Goal: Task Accomplishment & Management: Complete application form

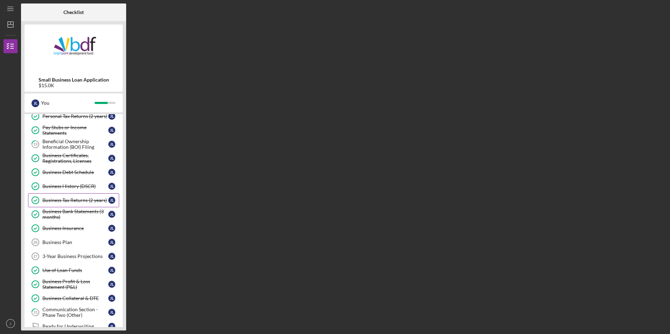
scroll to position [140, 0]
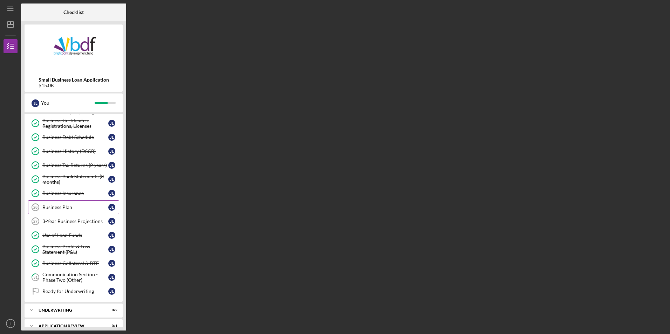
click at [68, 211] on link "Business Plan 26 Business Plan [PERSON_NAME]" at bounding box center [73, 207] width 91 height 14
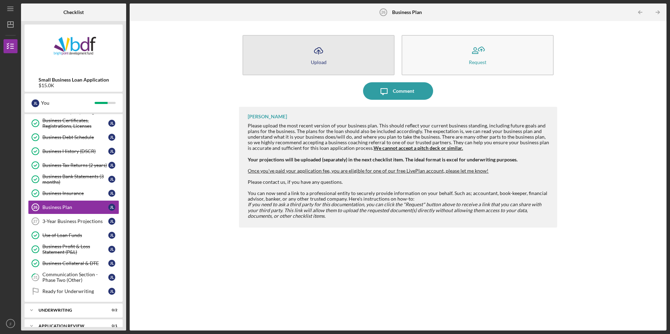
click at [319, 69] on button "Icon/Upload Upload" at bounding box center [318, 55] width 152 height 40
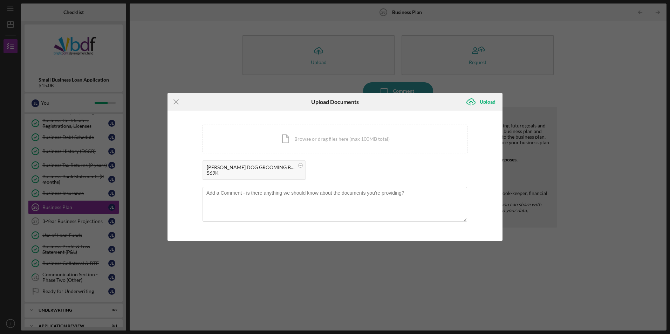
drag, startPoint x: 183, startPoint y: 109, endPoint x: 176, endPoint y: 106, distance: 7.7
click at [179, 108] on icon "Icon/Menu Close" at bounding box center [176, 102] width 18 height 18
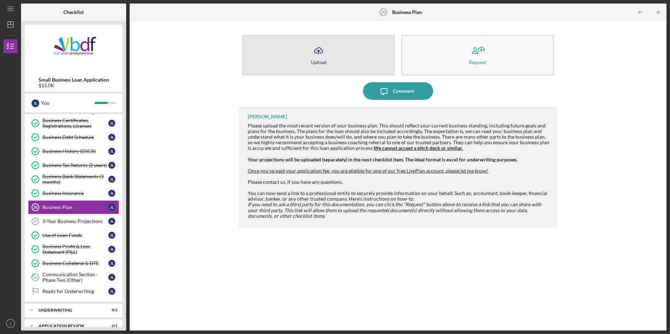
click at [333, 64] on button "Icon/Upload Upload" at bounding box center [318, 55] width 152 height 40
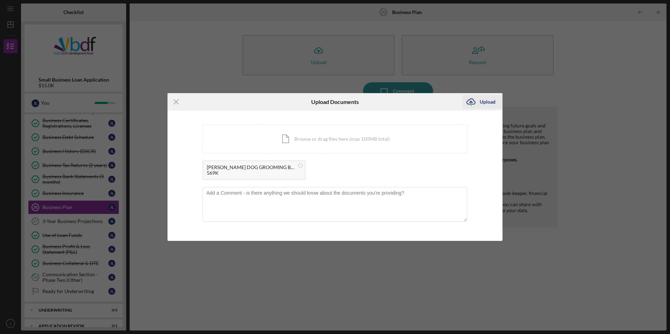
click at [469, 104] on icon "submit" at bounding box center [471, 101] width 8 height 5
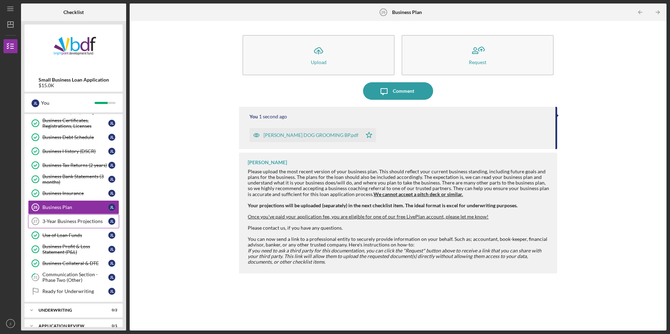
click at [83, 224] on div "3-Year Business Projections" at bounding box center [75, 222] width 66 height 6
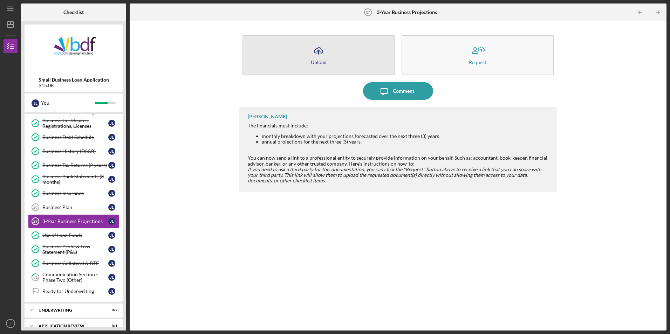
click at [306, 58] on button "Icon/Upload Upload" at bounding box center [318, 55] width 152 height 40
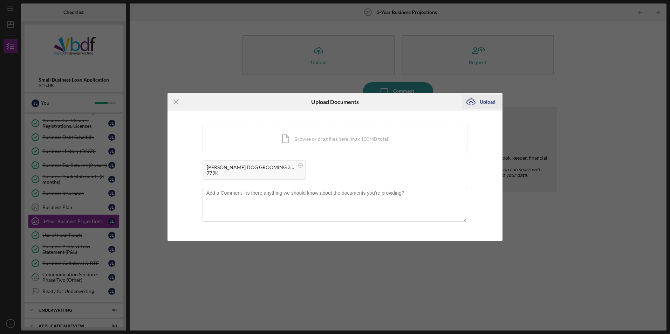
click at [486, 104] on div "Upload" at bounding box center [488, 102] width 16 height 14
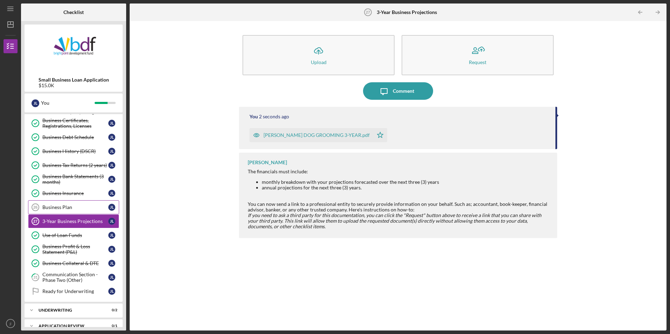
click at [70, 207] on div "Business Plan" at bounding box center [75, 208] width 66 height 6
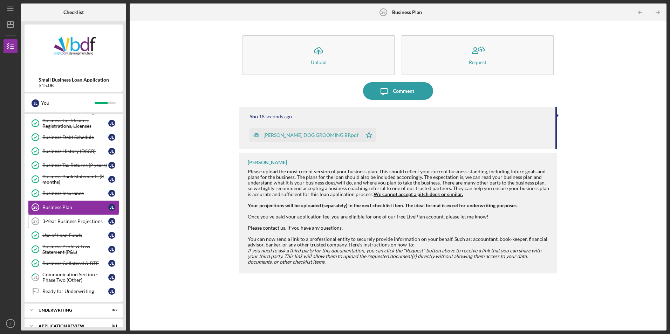
click at [76, 219] on div "3-Year Business Projections" at bounding box center [75, 222] width 66 height 6
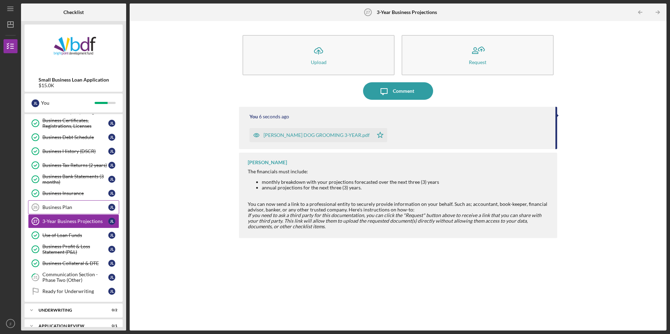
click at [74, 211] on link "Business Plan 26 Business Plan [PERSON_NAME]" at bounding box center [73, 207] width 91 height 14
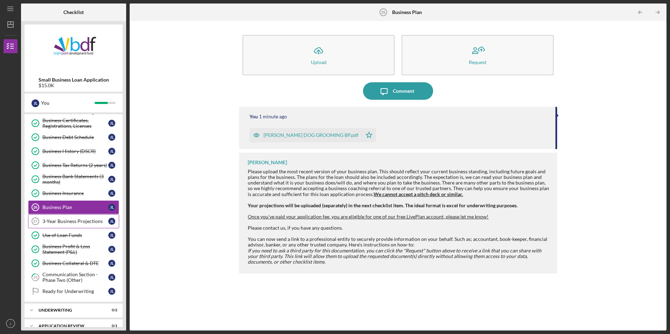
click at [66, 224] on div "3-Year Business Projections" at bounding box center [75, 222] width 66 height 6
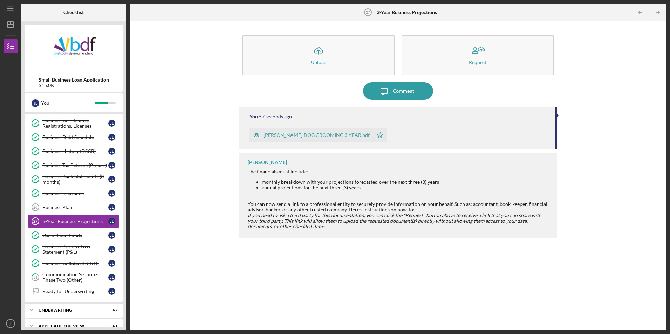
click at [324, 136] on div "[PERSON_NAME] DOG GROOMING 3-YEAR.pdf" at bounding box center [316, 135] width 106 height 6
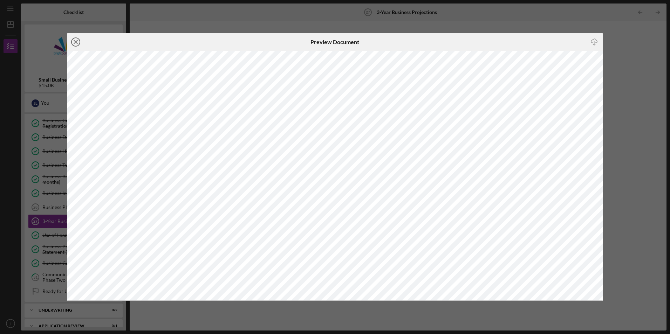
click at [71, 39] on icon "Icon/Close" at bounding box center [76, 42] width 18 height 18
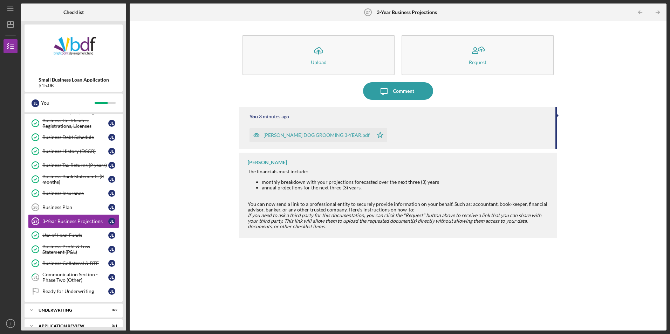
click at [373, 135] on icon "Icon/Star" at bounding box center [380, 135] width 14 height 14
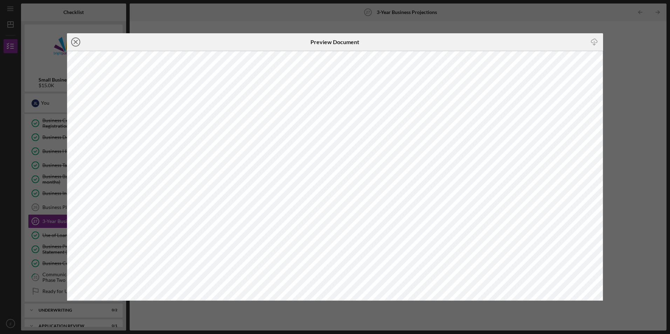
click at [80, 43] on icon "Icon/Close" at bounding box center [76, 42] width 18 height 18
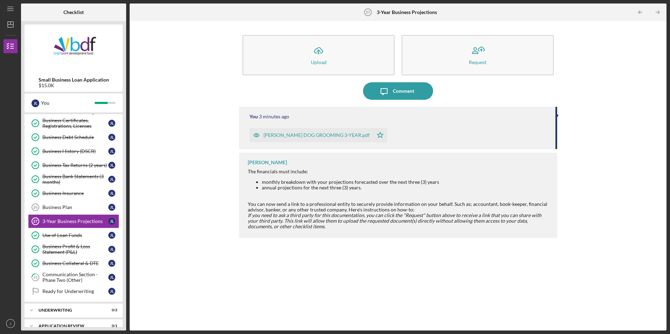
drag, startPoint x: 269, startPoint y: 132, endPoint x: 227, endPoint y: 121, distance: 43.5
click at [227, 129] on div "Icon/Upload Upload Request Icon/Message Comment You 3 minutes ago [PERSON_NAME]…" at bounding box center [398, 176] width 530 height 303
click at [66, 204] on link "Business Plan 26 Business Plan [PERSON_NAME]" at bounding box center [73, 207] width 91 height 14
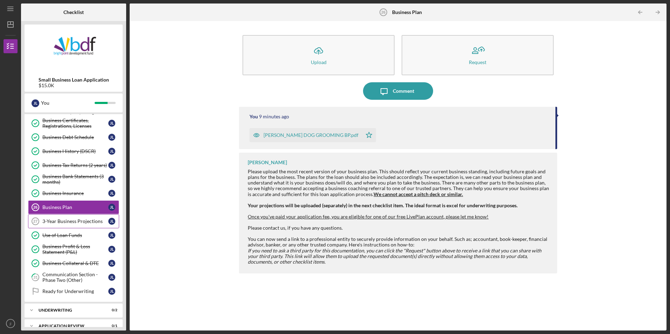
click at [89, 220] on div "3-Year Business Projections" at bounding box center [75, 222] width 66 height 6
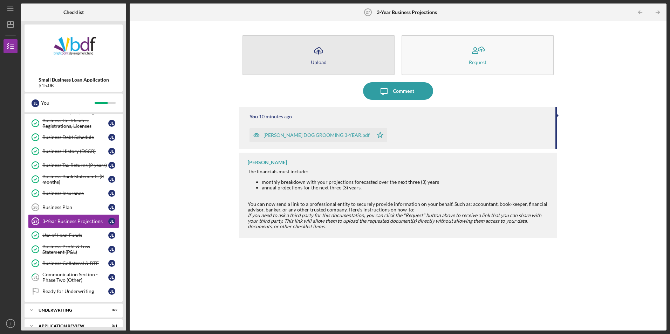
click at [352, 64] on button "Icon/Upload Upload" at bounding box center [318, 55] width 152 height 40
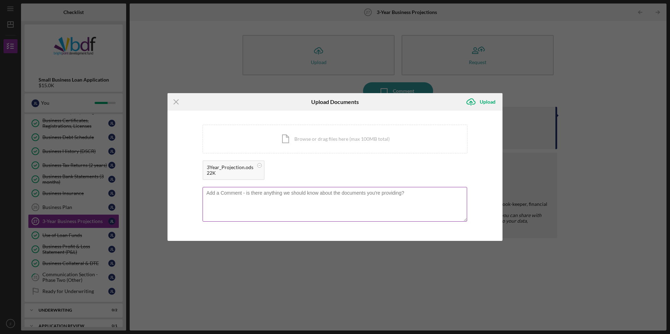
click at [274, 197] on textarea at bounding box center [335, 204] width 265 height 34
type textarea "this is the excel version of the 3-year projection"
click at [481, 104] on div "Upload" at bounding box center [488, 102] width 16 height 14
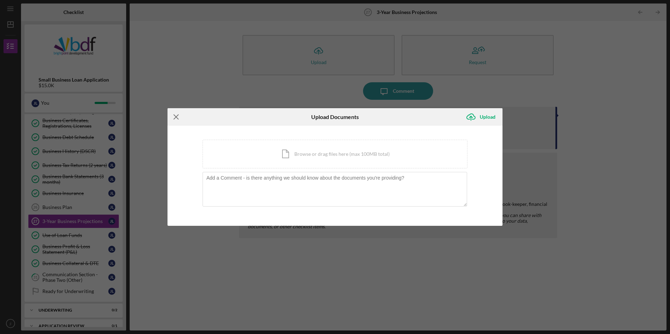
click at [178, 119] on line at bounding box center [176, 117] width 5 height 5
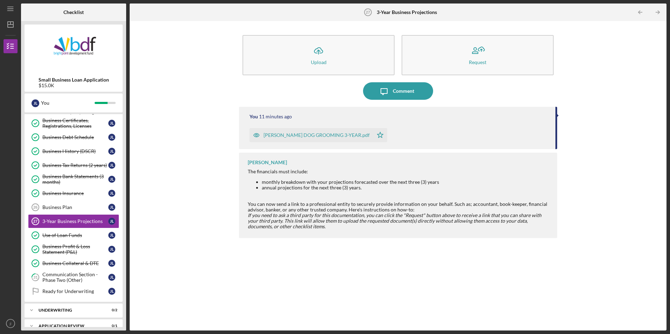
click at [317, 137] on div "[PERSON_NAME] DOG GROOMING 3-YEAR.pdf" at bounding box center [316, 135] width 106 height 6
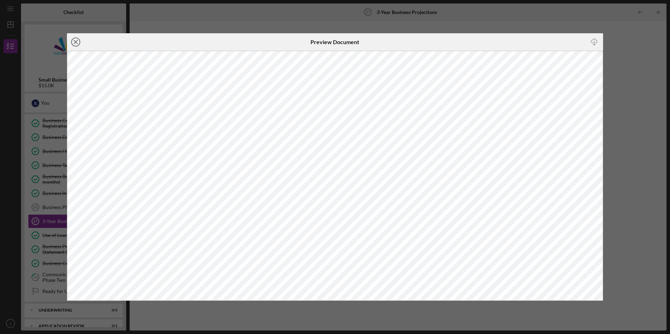
click at [78, 45] on icon "Icon/Close" at bounding box center [76, 42] width 18 height 18
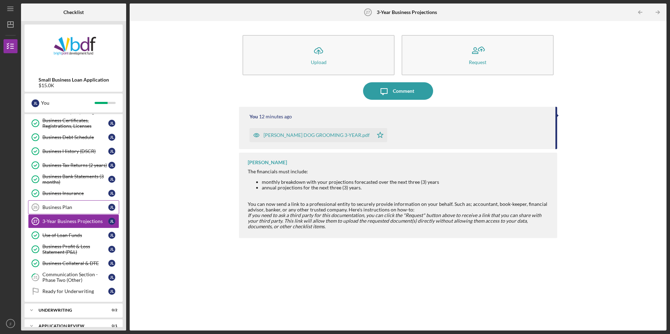
click at [69, 209] on div "Business Plan" at bounding box center [75, 208] width 66 height 6
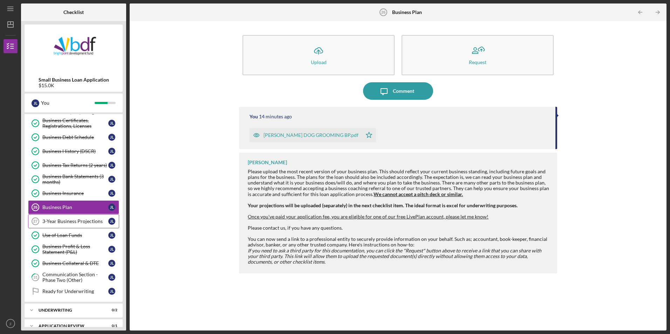
click at [82, 226] on link "3-Year Business Projections 27 3-Year Business Projections [PERSON_NAME]" at bounding box center [73, 221] width 91 height 14
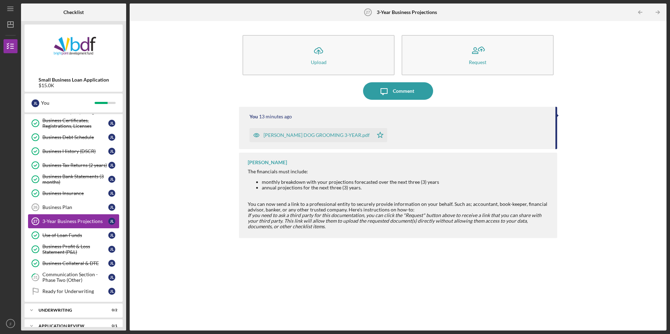
click at [83, 215] on link "3-Year Business Projections 27 3-Year Business Projections [PERSON_NAME]" at bounding box center [73, 221] width 91 height 14
click at [84, 212] on link "Business Plan 26 Business Plan [PERSON_NAME]" at bounding box center [73, 207] width 91 height 14
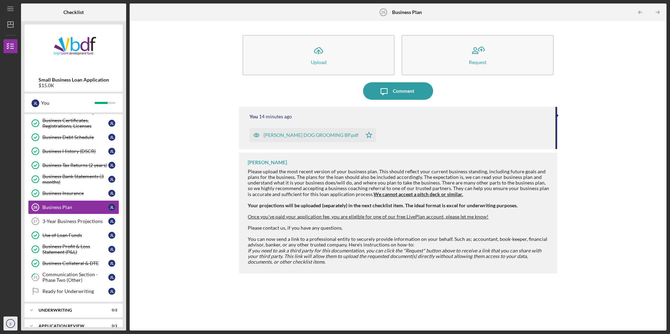
click at [10, 318] on icon "jl" at bounding box center [11, 324] width 14 height 18
click at [32, 304] on link "Logout" at bounding box center [42, 304] width 77 height 14
